Goal: Task Accomplishment & Management: Manage account settings

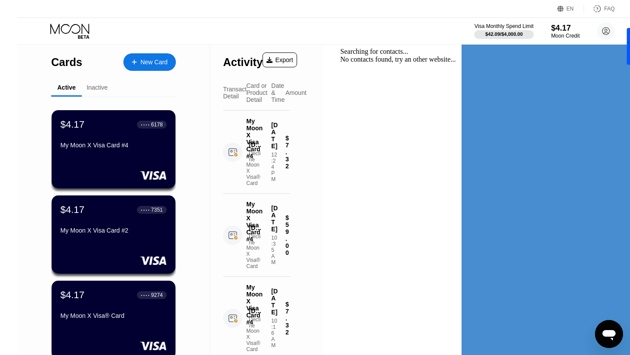
click at [50, 26] on icon at bounding box center [70, 31] width 41 height 15
click at [50, 28] on icon at bounding box center [70, 31] width 41 height 15
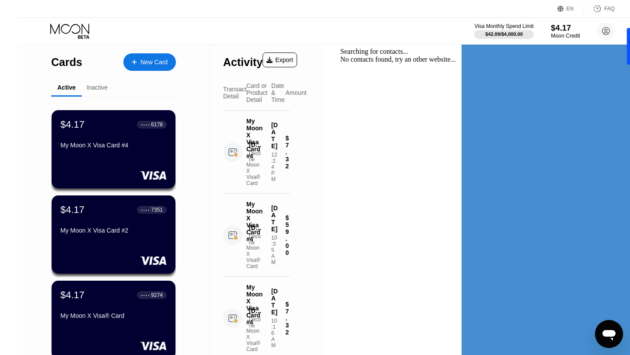
click at [551, 26] on div "$4.17" at bounding box center [565, 27] width 29 height 9
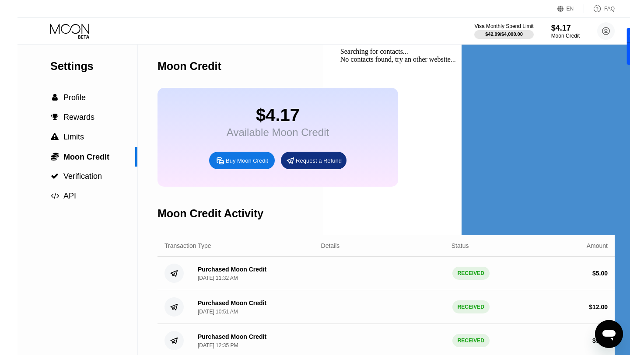
click at [52, 26] on icon at bounding box center [70, 31] width 41 height 15
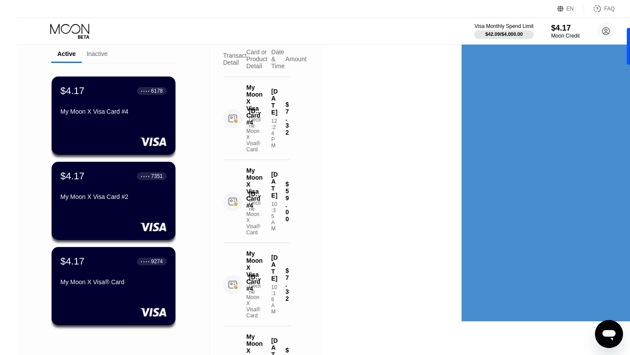
scroll to position [58, 0]
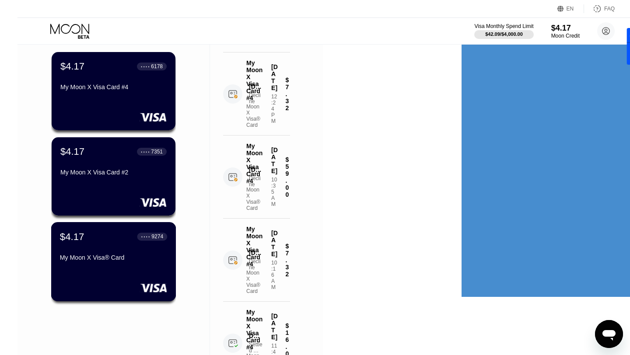
click at [85, 251] on div "$4.17 ● ● ● ● 9274 My Moon X Visa® Card" at bounding box center [113, 248] width 107 height 34
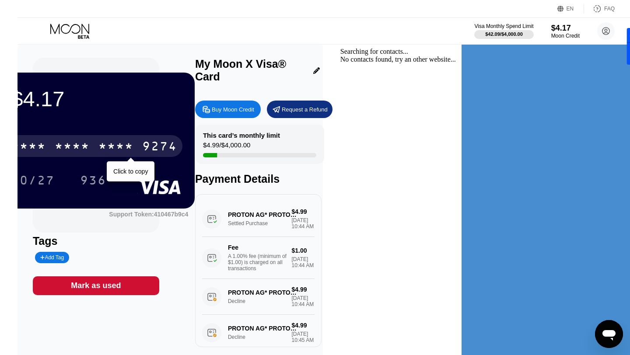
click at [90, 144] on div "* * * *" at bounding box center [72, 147] width 35 height 14
